Goal: Transaction & Acquisition: Purchase product/service

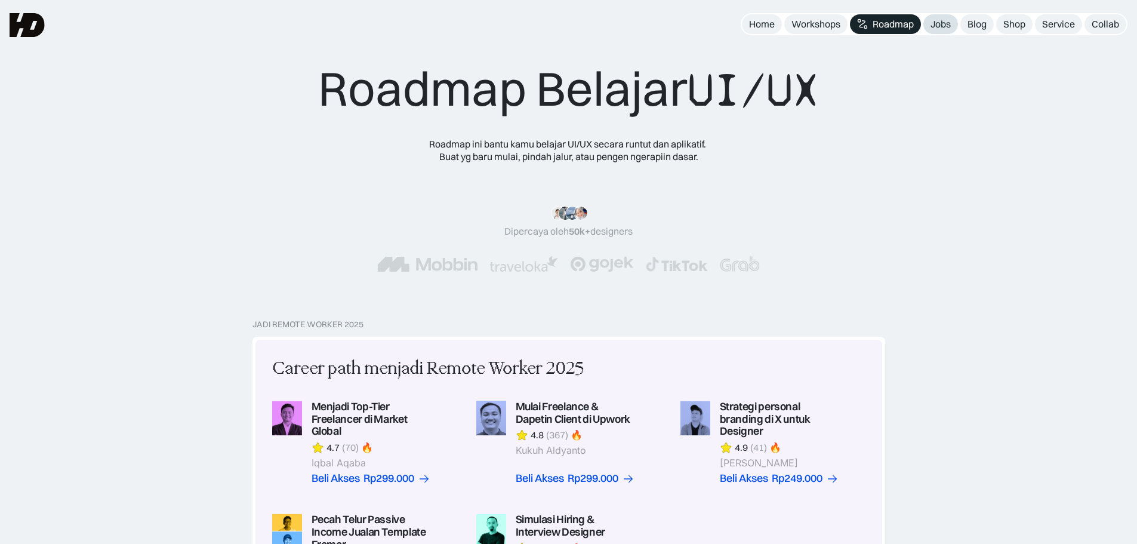
click at [933, 29] on div "Jobs" at bounding box center [940, 24] width 20 height 13
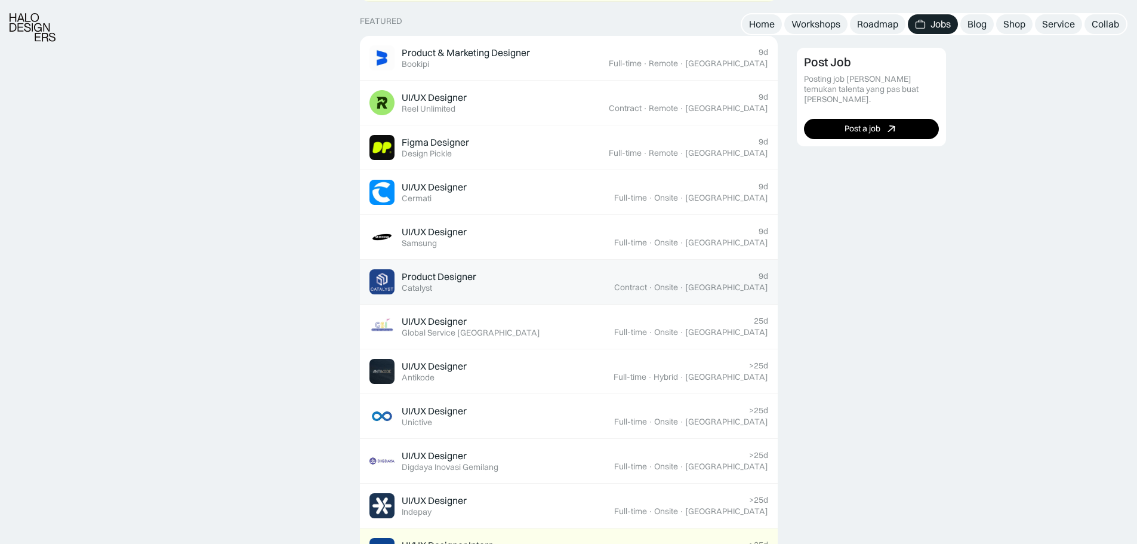
scroll to position [477, 0]
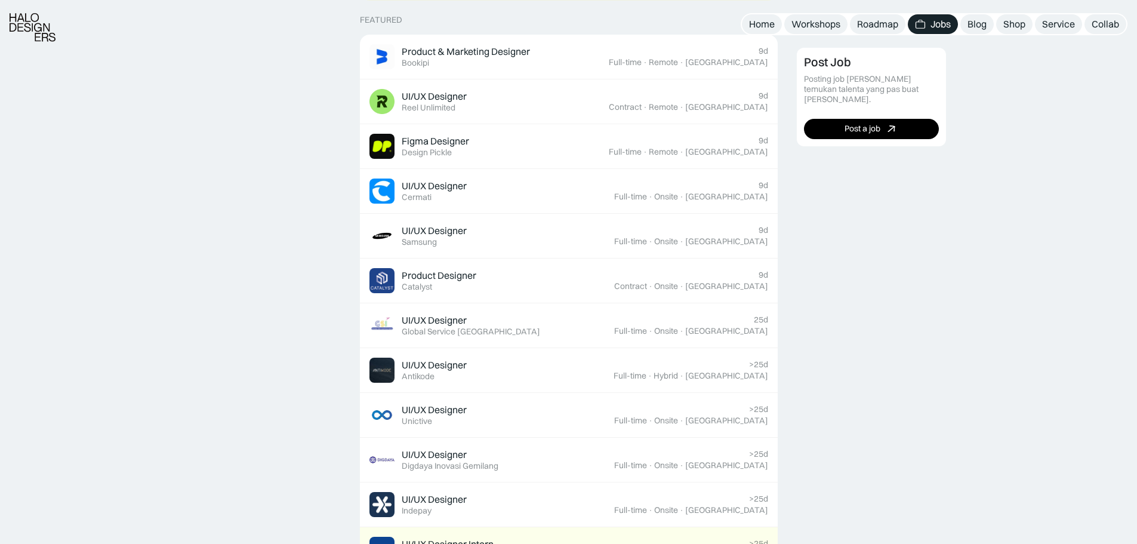
drag, startPoint x: 512, startPoint y: 246, endPoint x: 946, endPoint y: 265, distance: 434.8
click at [946, 265] on div "Post Job Posting job dan temukan talenta yang pas buat timmu. Post a job" at bounding box center [962, 529] width 331 height 1327
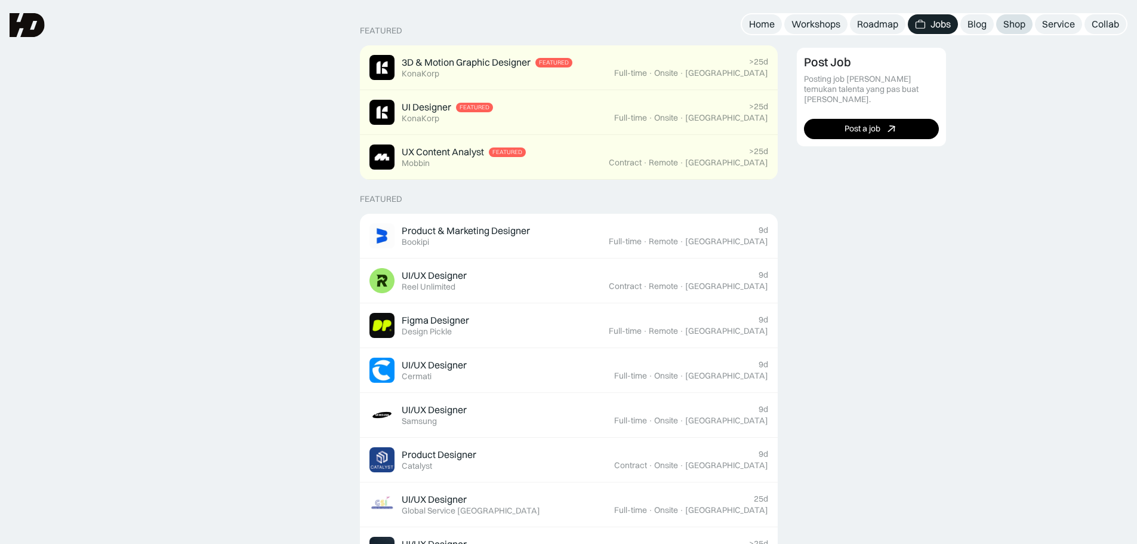
click at [1017, 26] on div "Shop" at bounding box center [1014, 24] width 22 height 13
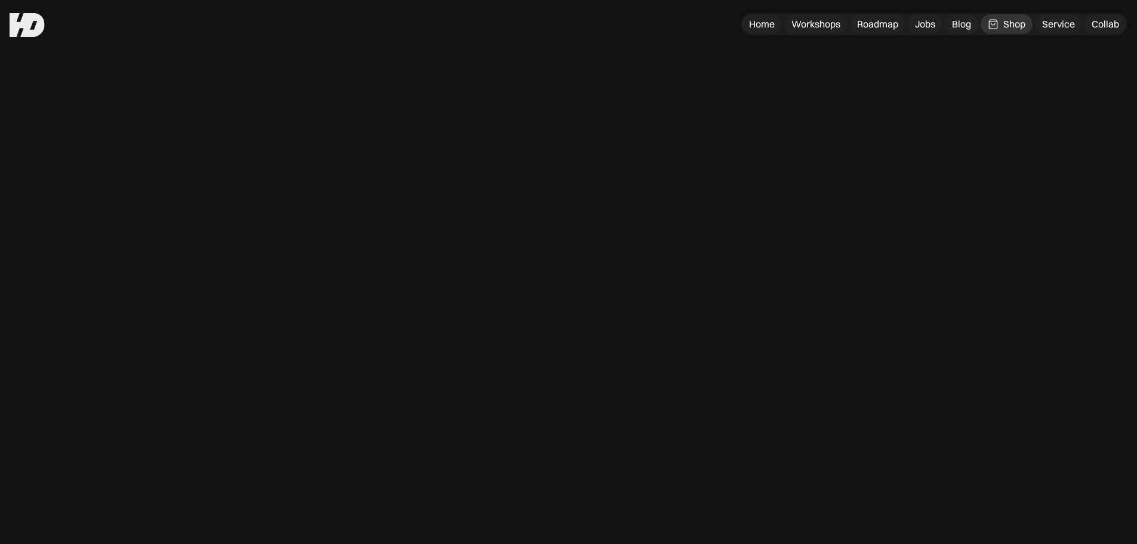
click at [1017, 26] on div "Shop" at bounding box center [1014, 24] width 22 height 13
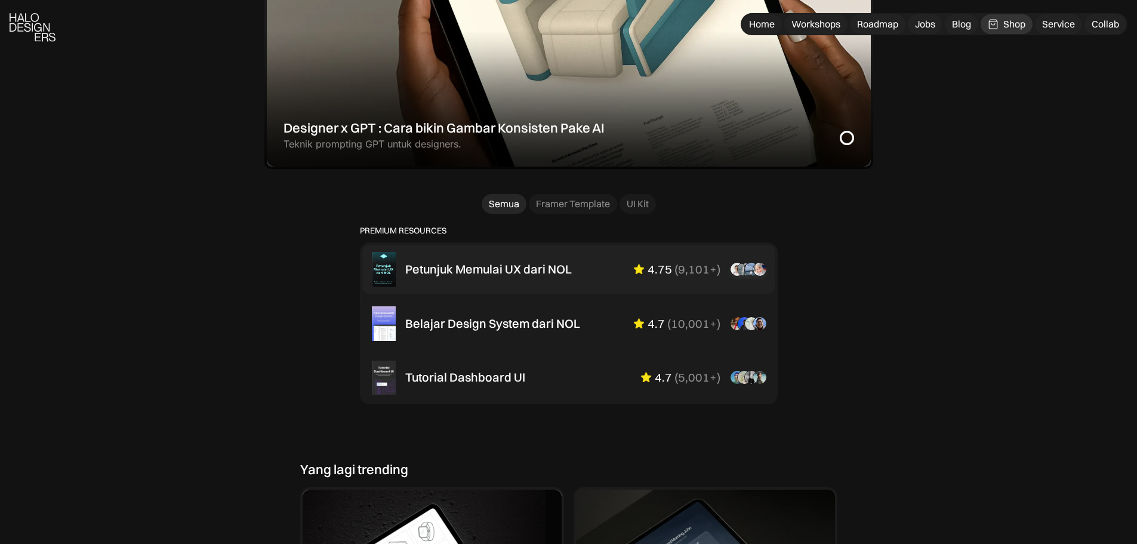
scroll to position [716, 0]
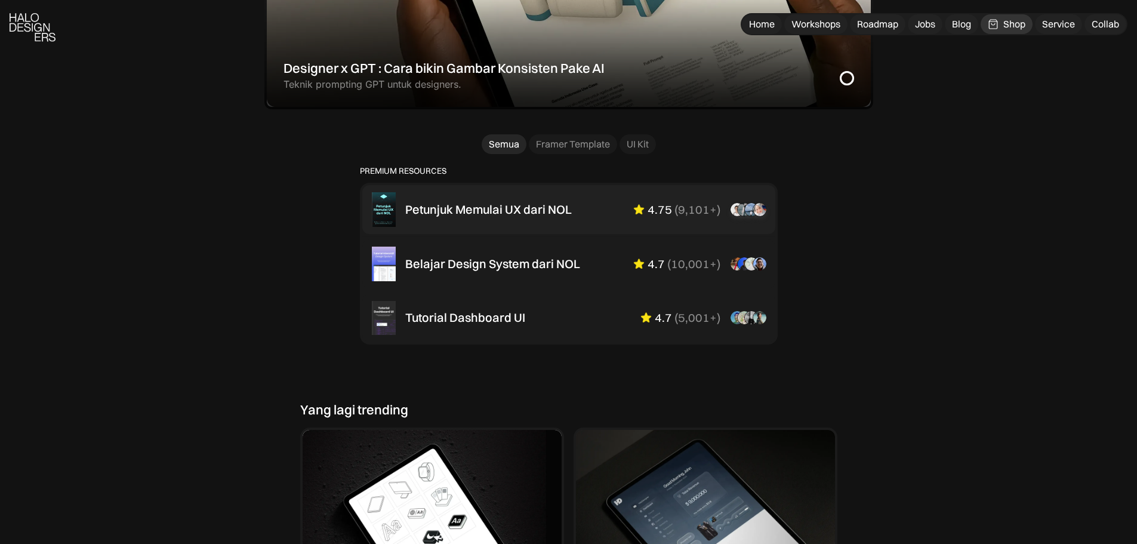
click at [509, 208] on div "Petunjuk Memulai UX dari NOL" at bounding box center [488, 209] width 166 height 14
